Goal: Task Accomplishment & Management: Complete application form

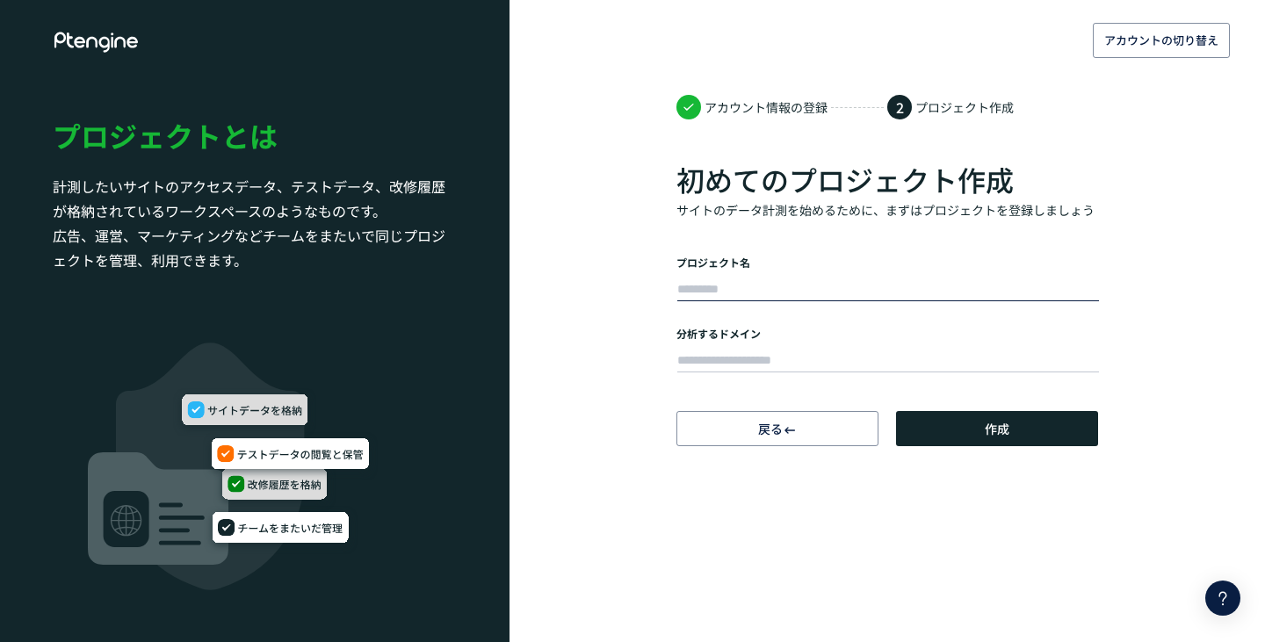
click at [752, 282] on input "text" at bounding box center [888, 290] width 422 height 25
type input "********"
click at [724, 363] on input "text" at bounding box center [888, 361] width 422 height 25
paste input "**********"
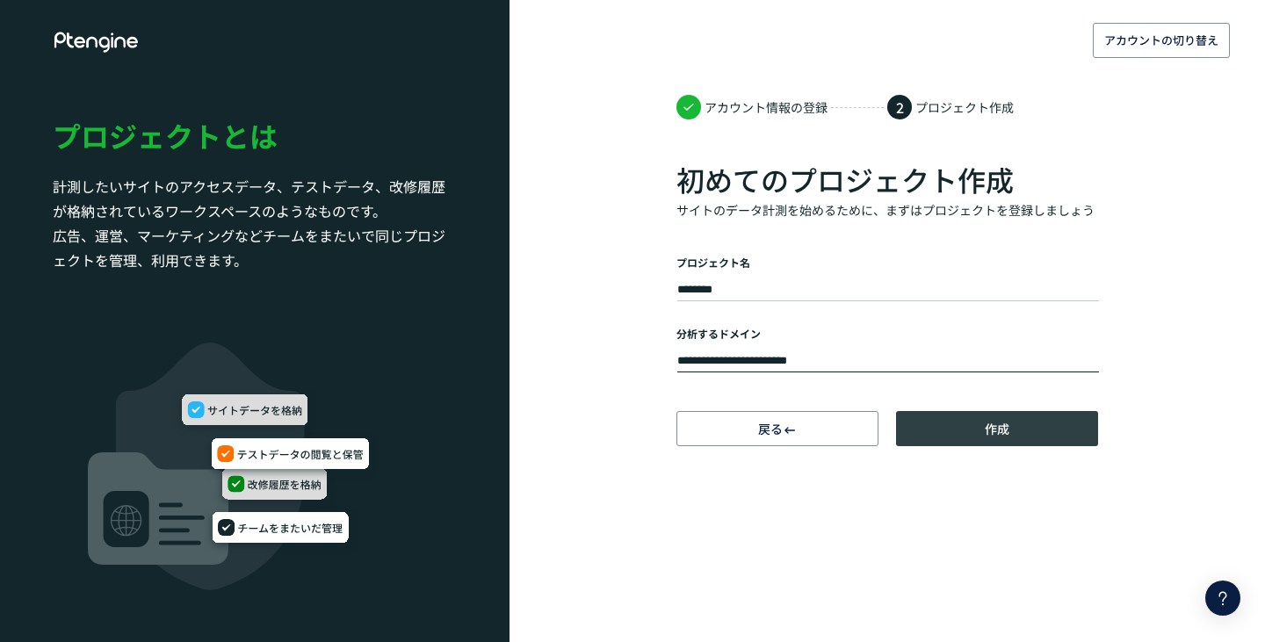
type input "**********"
click at [1018, 423] on button "作成" at bounding box center [997, 428] width 202 height 35
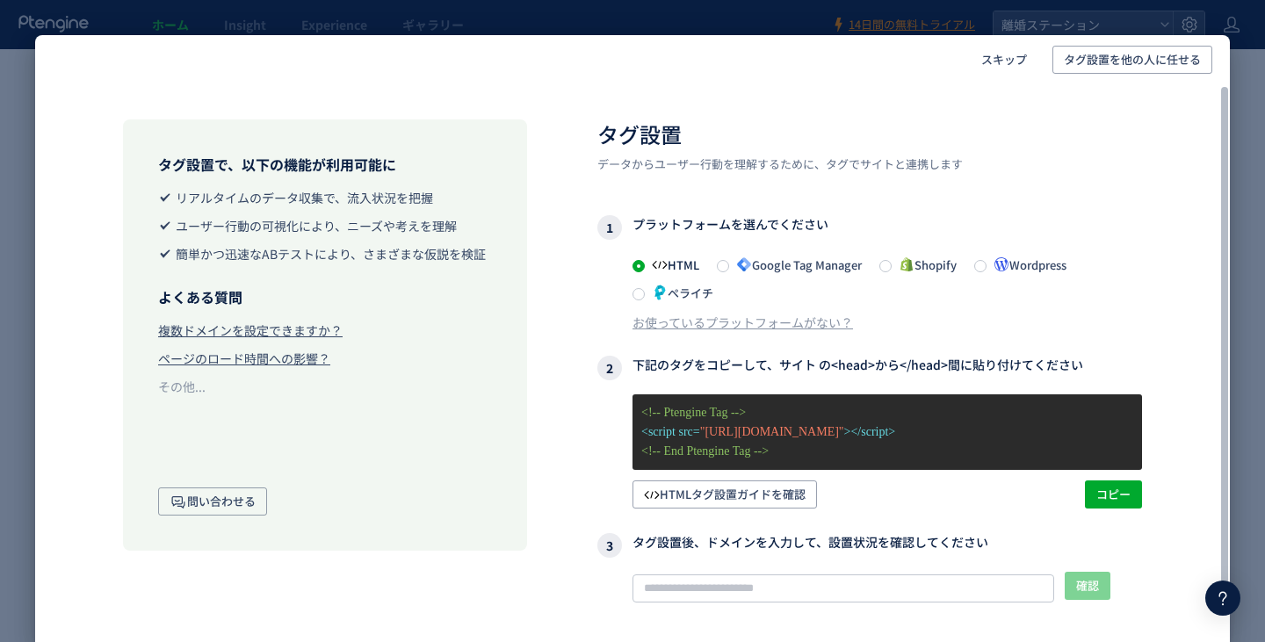
click at [737, 265] on span "Google Tag Manager" at bounding box center [795, 265] width 133 height 17
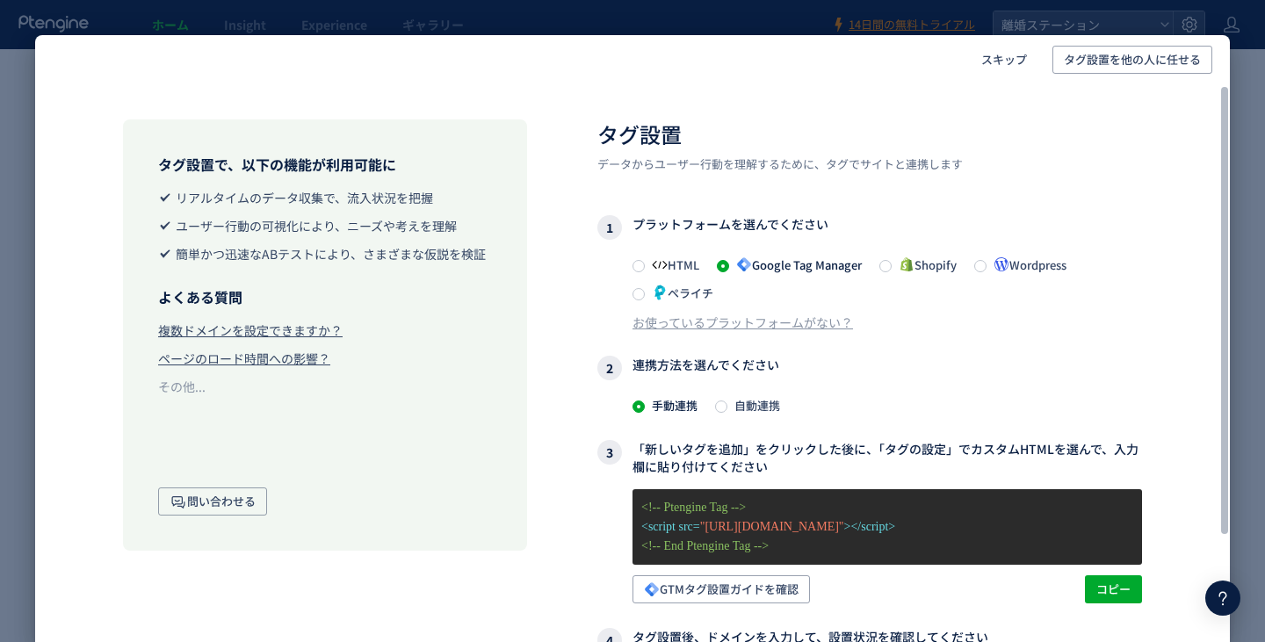
click at [766, 413] on span "自動連携" at bounding box center [754, 405] width 53 height 17
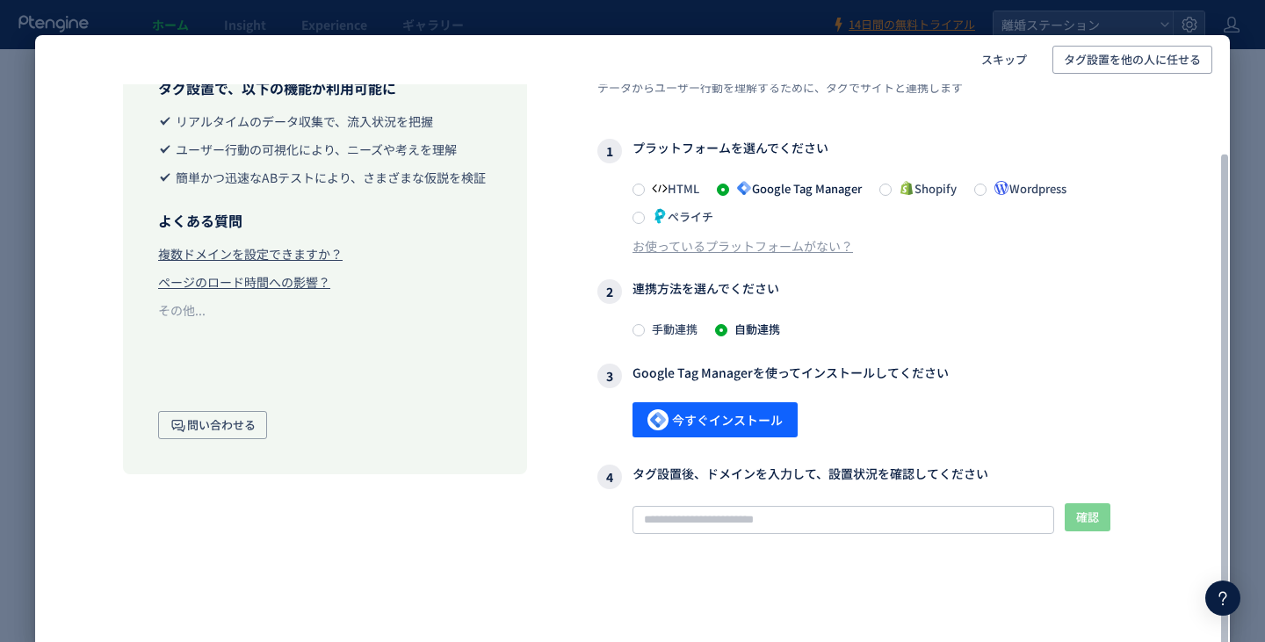
scroll to position [82, 0]
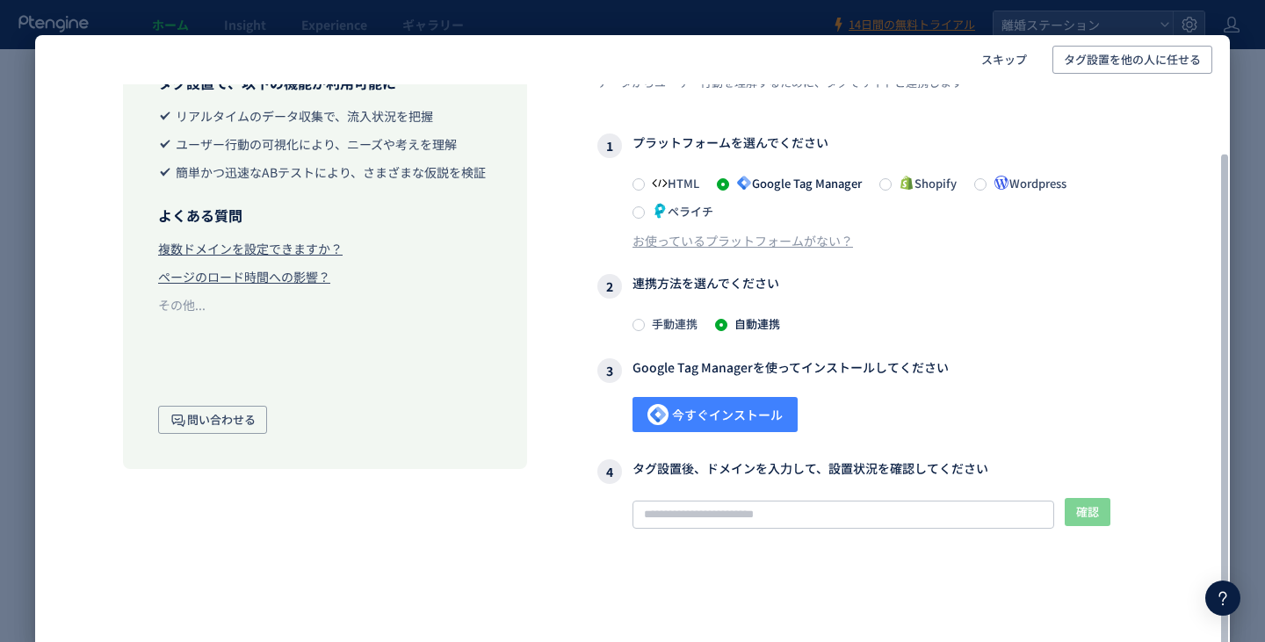
click at [739, 415] on span "今すぐインストール" at bounding box center [715, 414] width 135 height 35
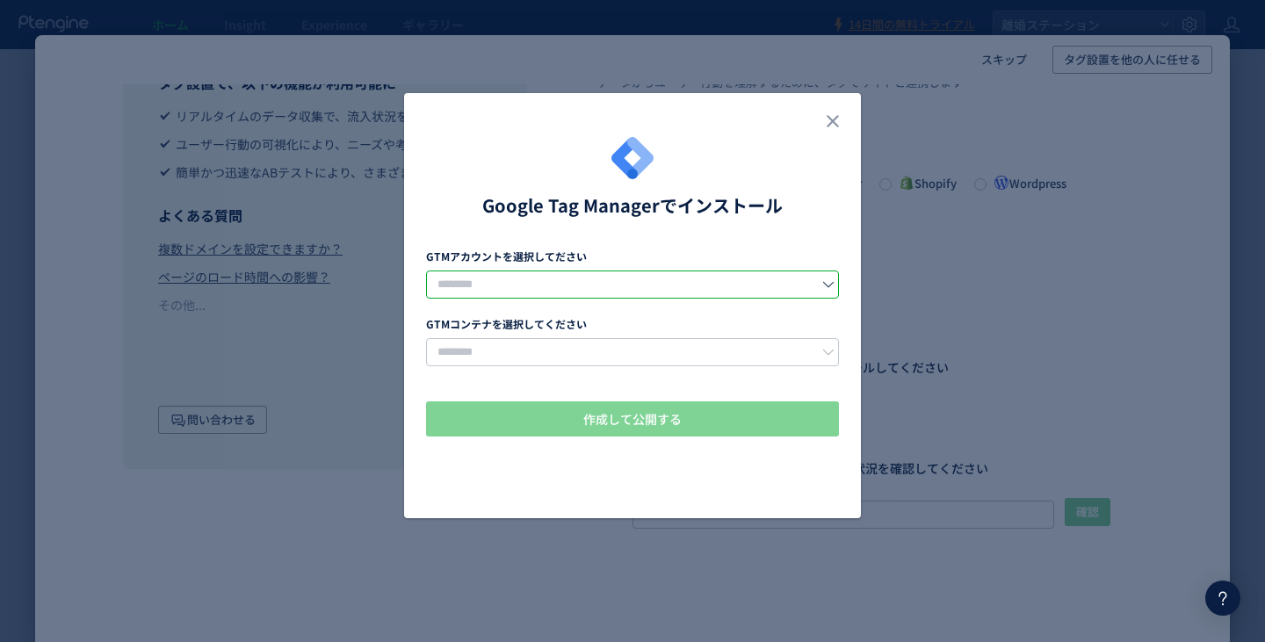
click at [540, 295] on input "dialog" at bounding box center [632, 285] width 413 height 28
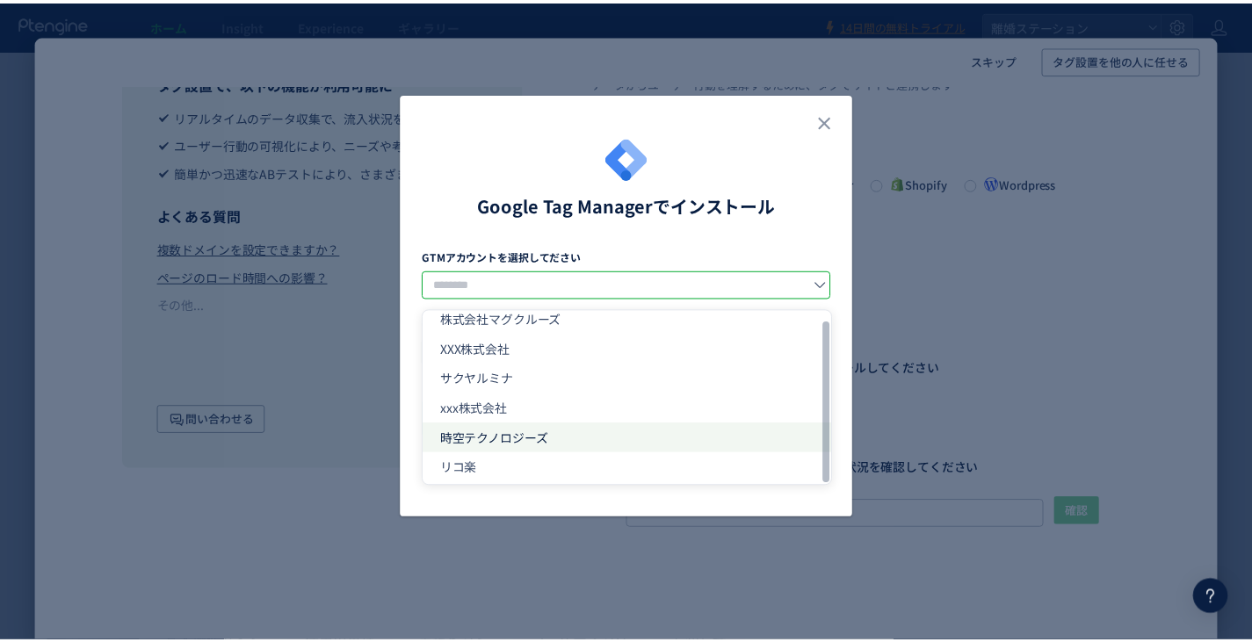
scroll to position [14, 0]
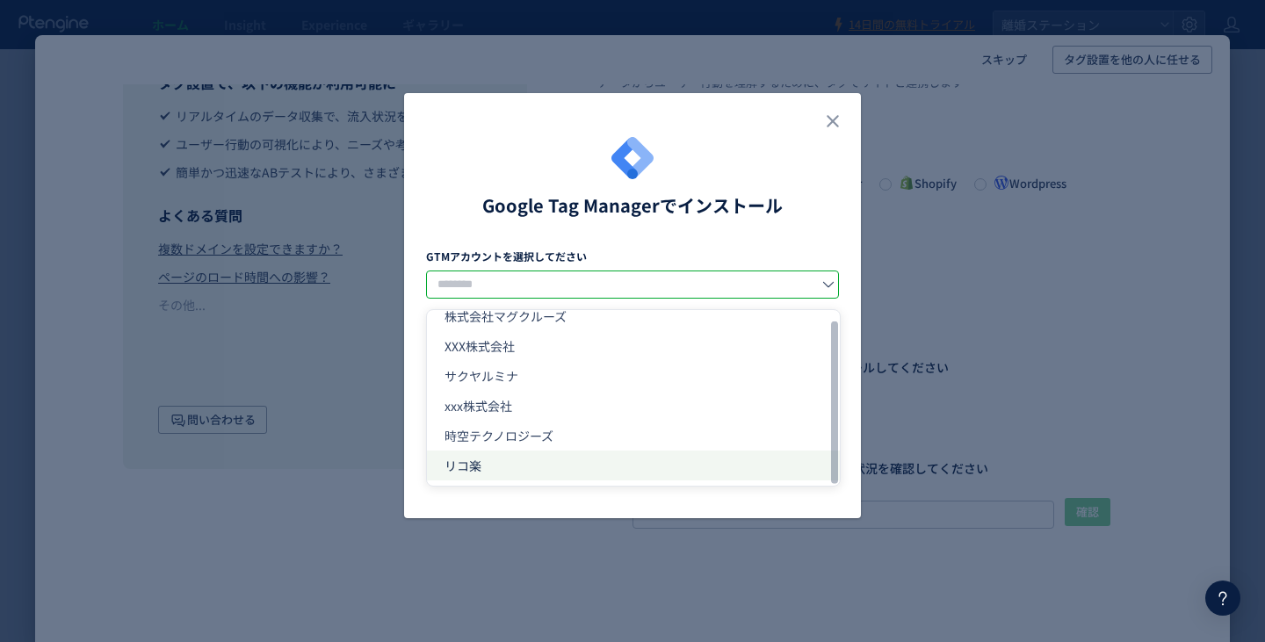
click at [513, 458] on li "リコ楽" at bounding box center [633, 466] width 413 height 30
type input "***"
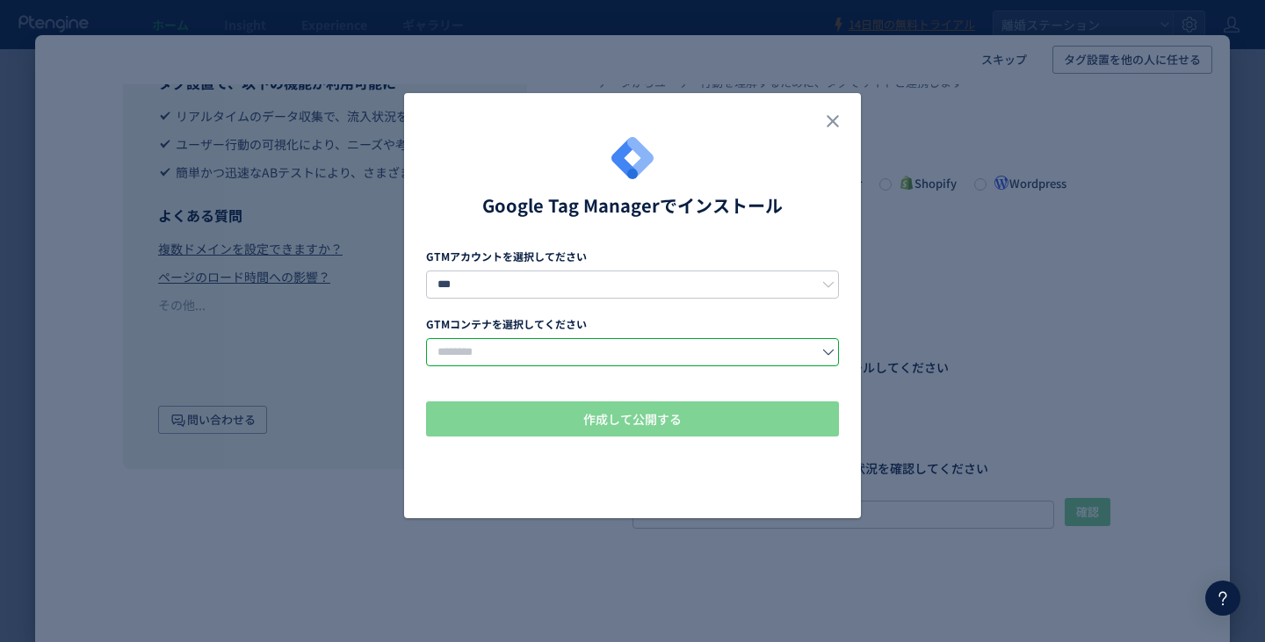
click at [518, 342] on input "dialog" at bounding box center [632, 352] width 413 height 28
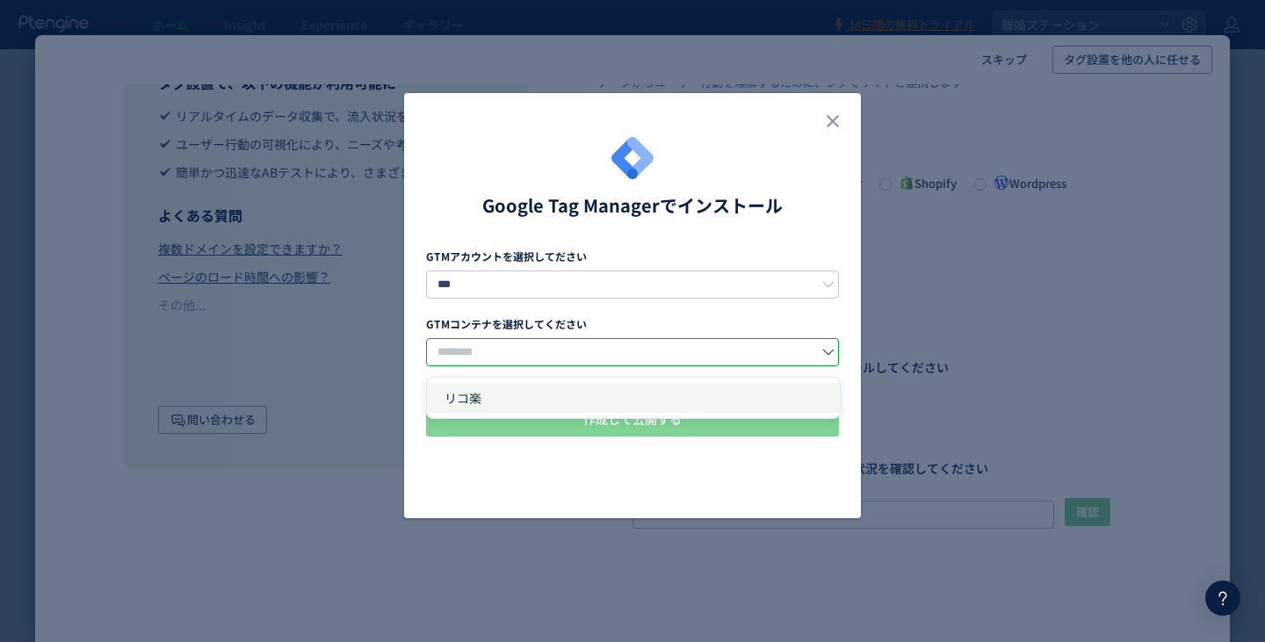
click at [513, 396] on li "リコ楽" at bounding box center [633, 398] width 413 height 30
type input "***"
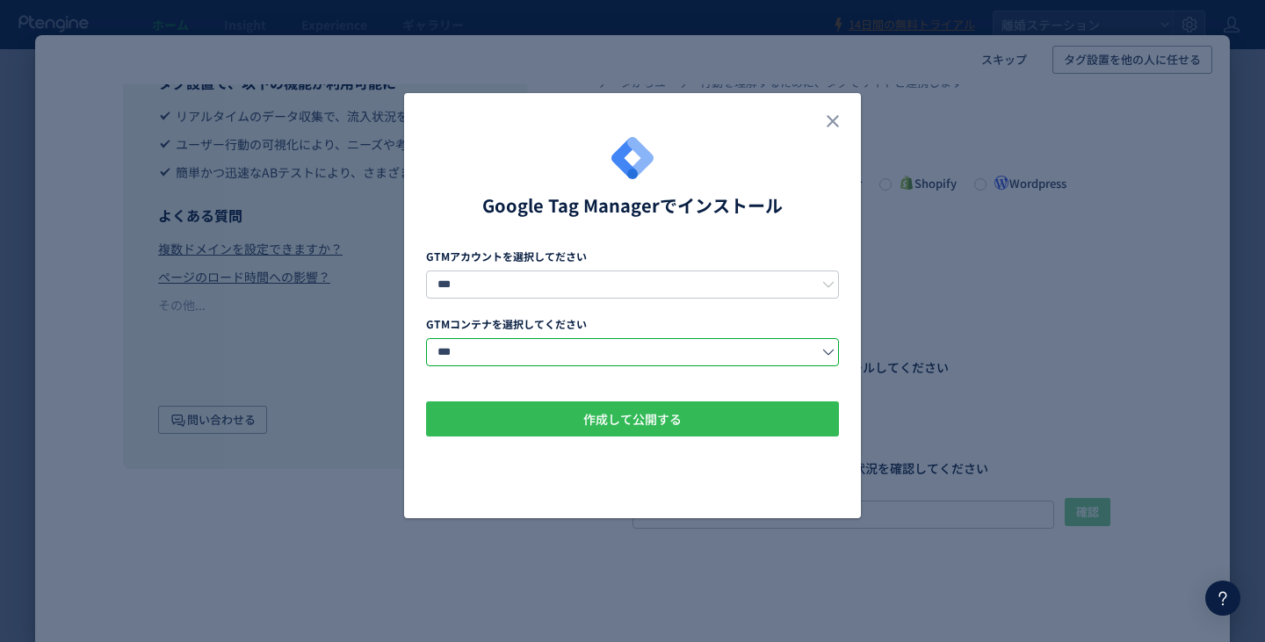
click at [620, 414] on span "作成して公開する" at bounding box center [632, 419] width 98 height 35
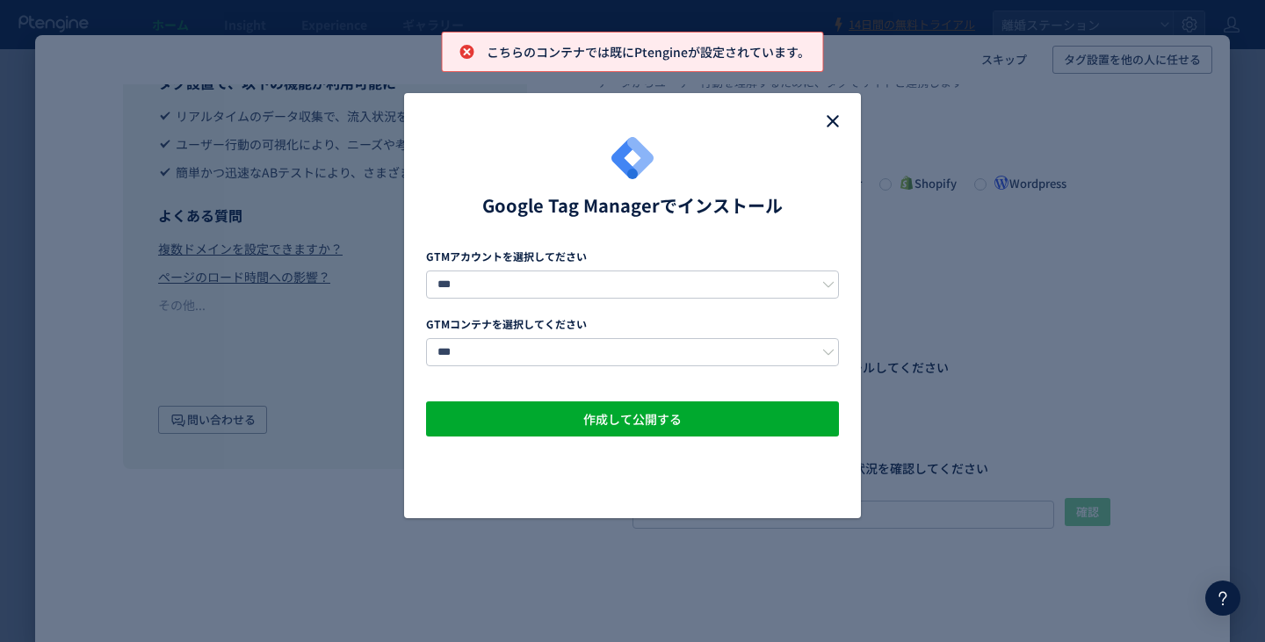
click at [826, 124] on icon "close" at bounding box center [832, 121] width 21 height 21
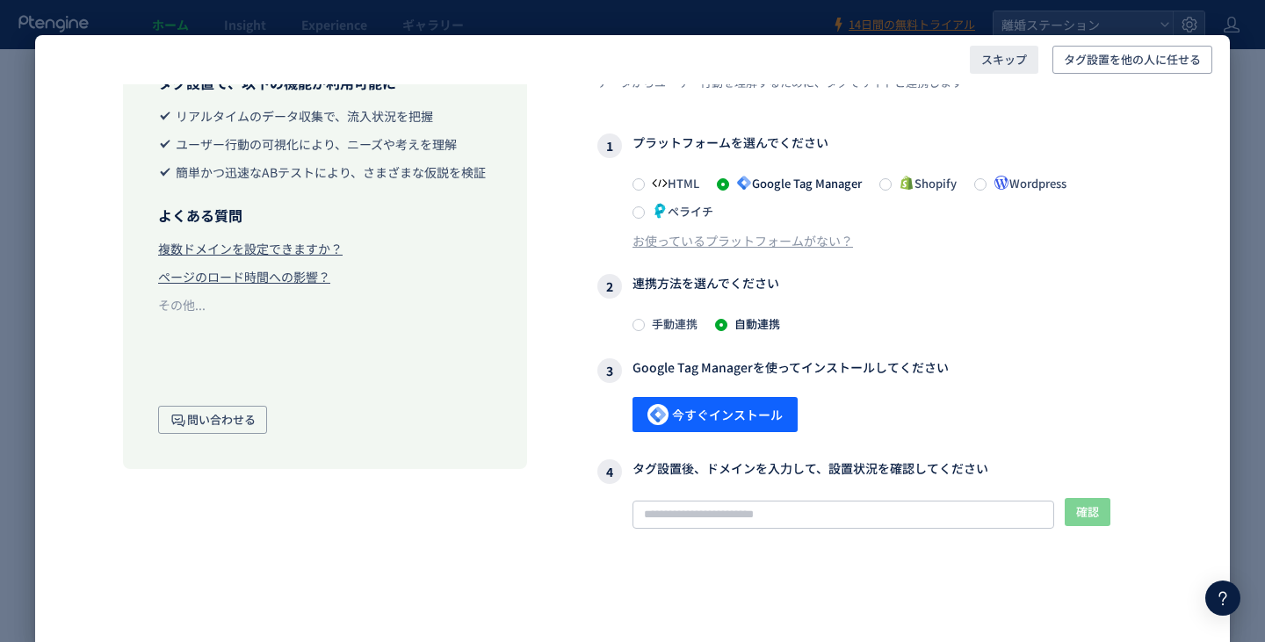
click at [982, 58] on span "スキップ" at bounding box center [1004, 60] width 46 height 28
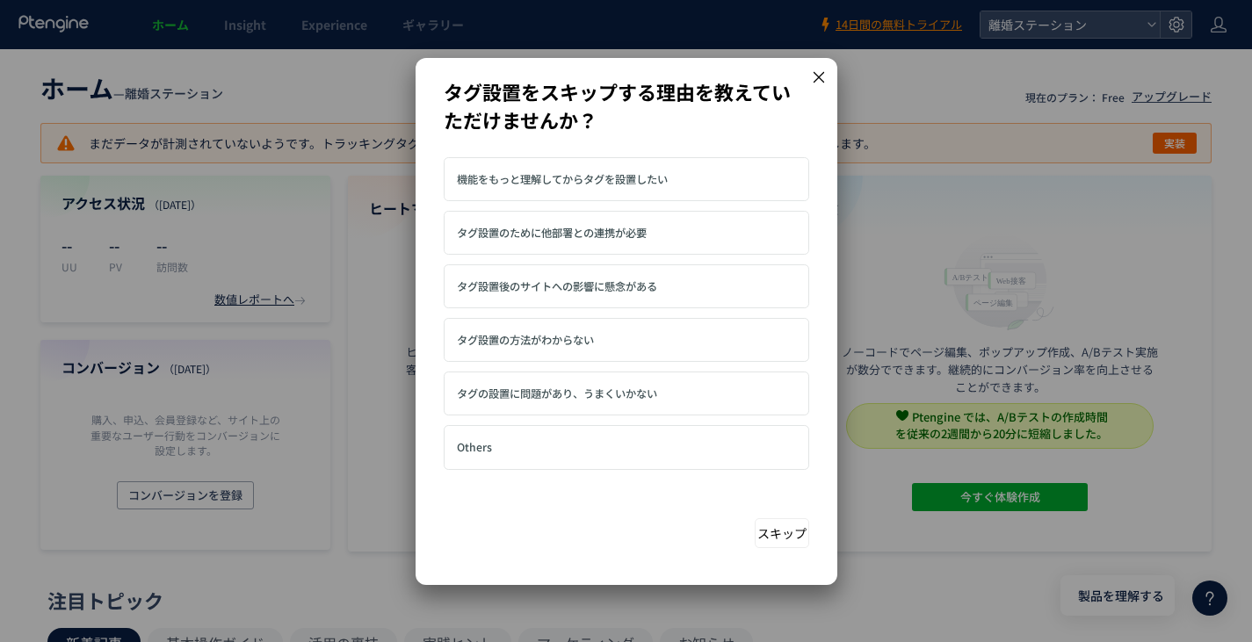
click at [825, 78] on icon at bounding box center [819, 77] width 16 height 16
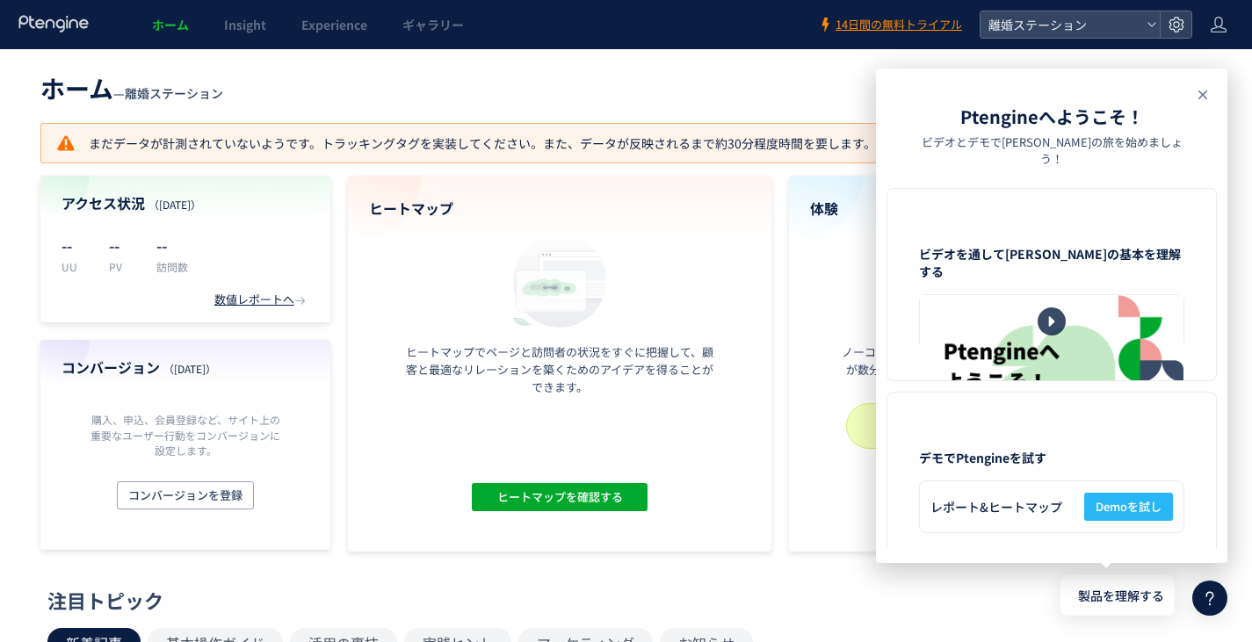
click at [1205, 88] on icon at bounding box center [1202, 94] width 21 height 21
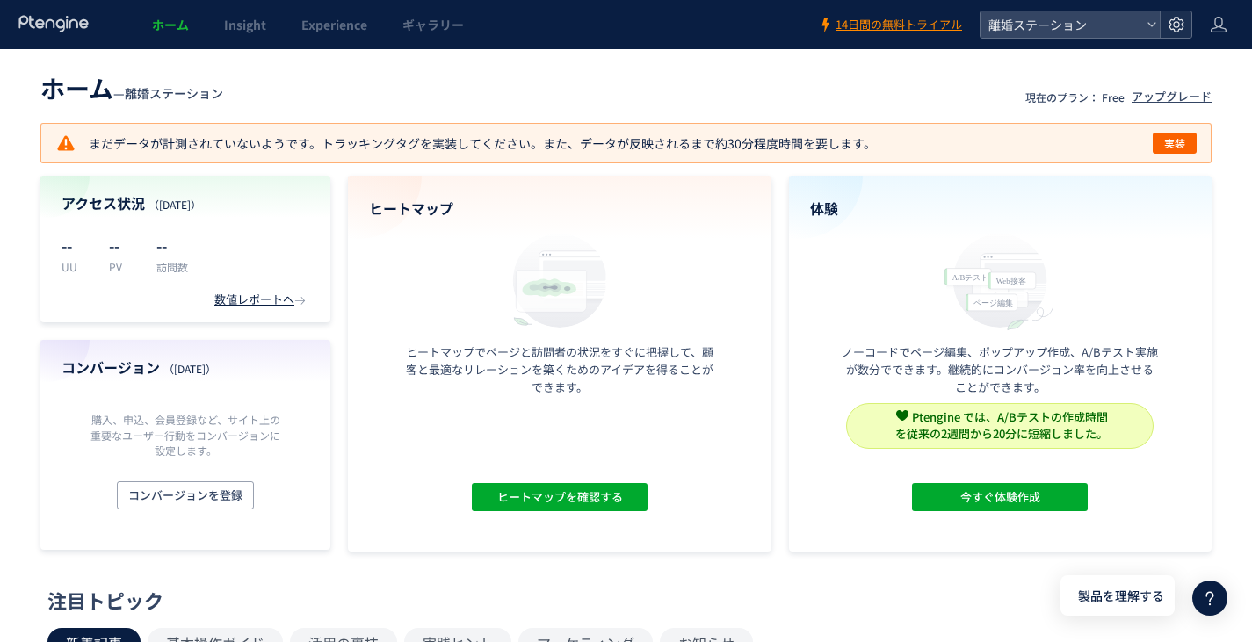
click at [1171, 23] on icon at bounding box center [1177, 25] width 18 height 18
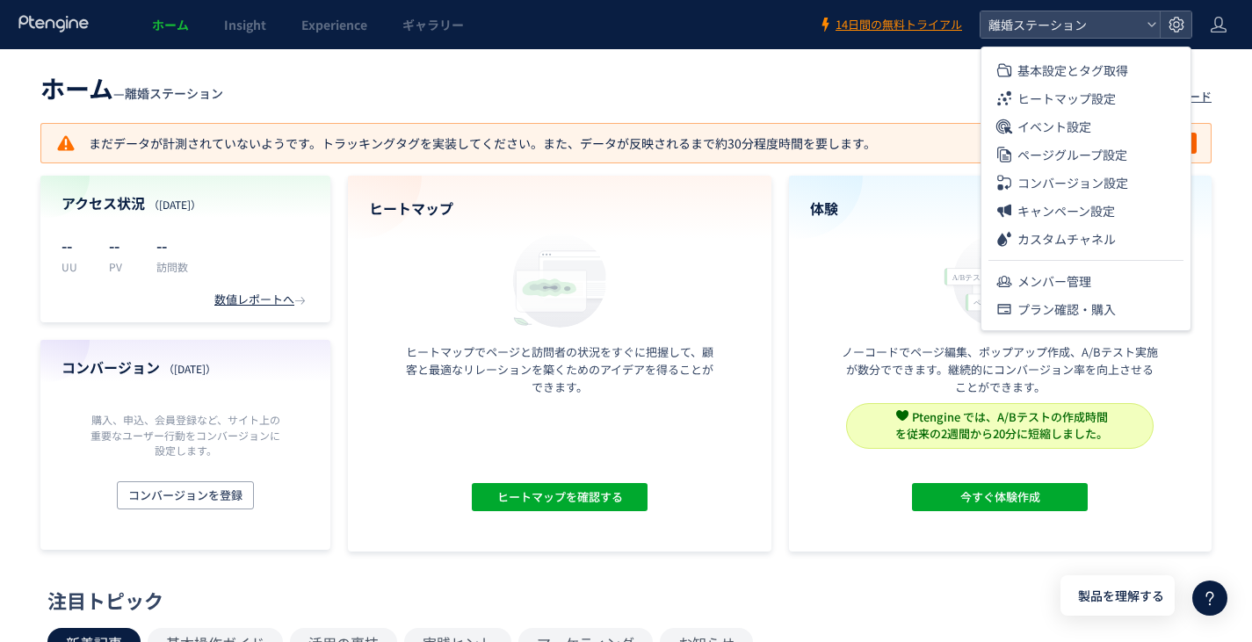
click at [74, 42] on div at bounding box center [54, 24] width 73 height 49
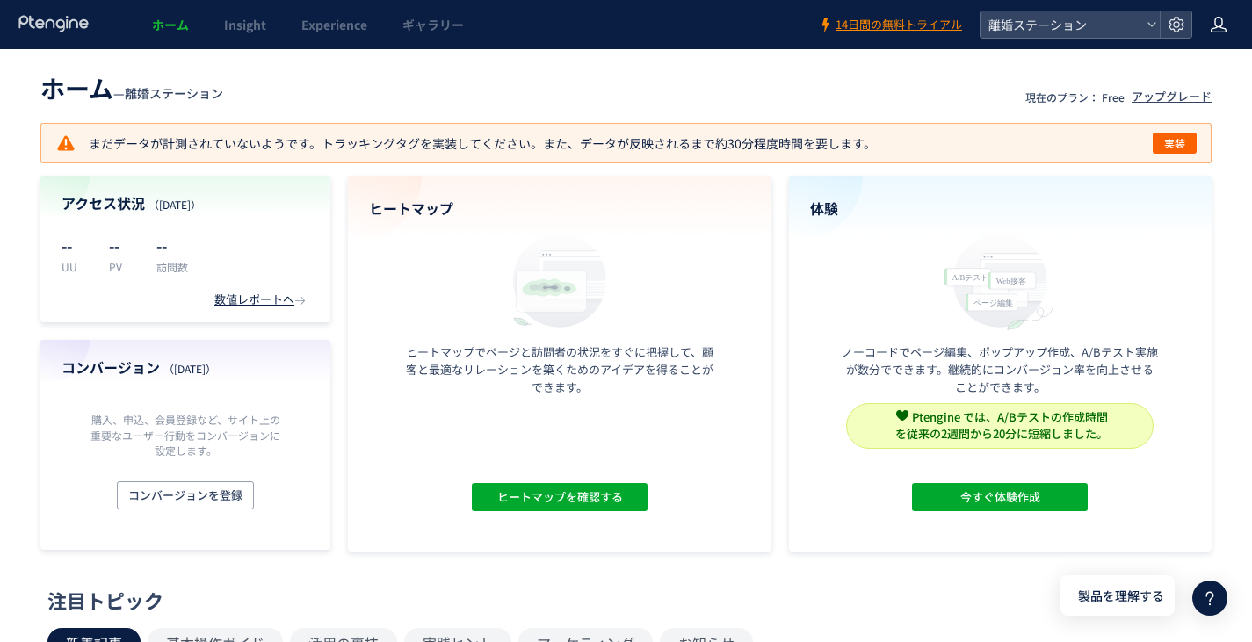
click at [1225, 25] on icon at bounding box center [1219, 25] width 18 height 18
click at [1189, 92] on span "ログアウト" at bounding box center [1162, 98] width 62 height 18
